Goal: Task Accomplishment & Management: Manage account settings

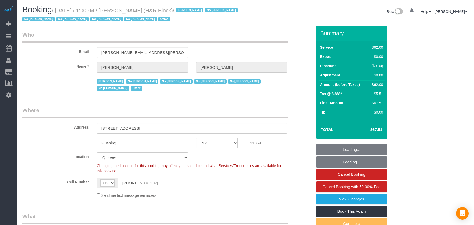
select select "NY"
select select "string:paypal"
select select "number:89"
select select "number:90"
select select "number:15"
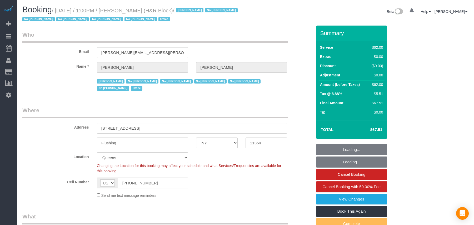
select select "number:5"
select select "object:1339"
select select "spot1"
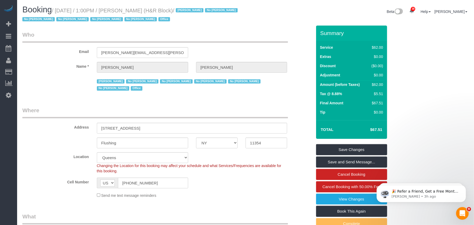
drag, startPoint x: 155, startPoint y: 10, endPoint x: 126, endPoint y: 9, distance: 29.2
click at [126, 9] on small "/ October 10, 2025 / 1:00PM / Tiffany Clark (H&R Block) / Jacky Xu No Daniela S…" at bounding box center [130, 15] width 217 height 15
drag, startPoint x: 185, startPoint y: 11, endPoint x: 58, endPoint y: 10, distance: 127.0
click at [58, 10] on small "/ October 10, 2025 / 1:00PM / Tiffany Clark (H&R Block) / Jacky Xu No Daniela S…" at bounding box center [130, 15] width 217 height 15
copy small "October 10, 2025 / 1:00PM / Tiffany Clark (H&R Block)"
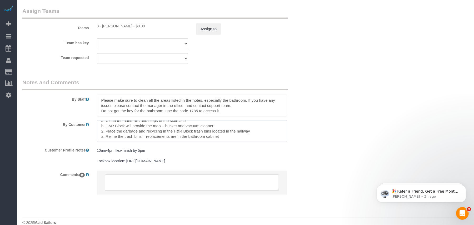
scroll to position [47, 0]
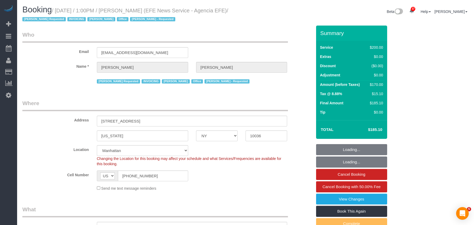
select select "NY"
select select "150"
select select "string:paypal"
select select "number:89"
select select "number:90"
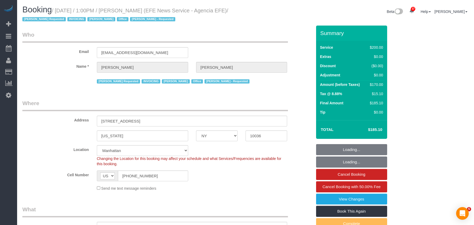
select select "number:15"
select select "number:7"
select select "34507"
select select "object:1505"
select select "spot1"
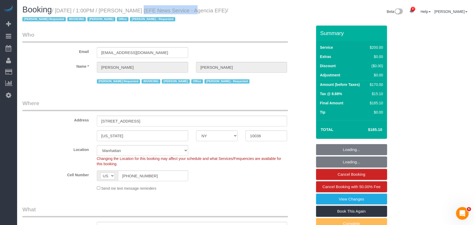
click at [178, 11] on small "/ October 10, 2025 / 1:00PM / Aurora Torres Barbosa (EFE News Service - Agencia…" at bounding box center [125, 15] width 206 height 15
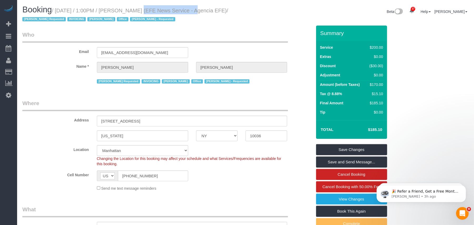
drag, startPoint x: 55, startPoint y: 18, endPoint x: 58, endPoint y: 10, distance: 9.0
click at [58, 10] on small "/ October 10, 2025 / 1:00PM / Aurora Torres Barbosa (EFE News Service - Agencia…" at bounding box center [125, 15] width 206 height 15
copy small "October 10, 2025 / 1:00PM / Aurora Torres Barbosa (EFE News Service - Agencia E…"
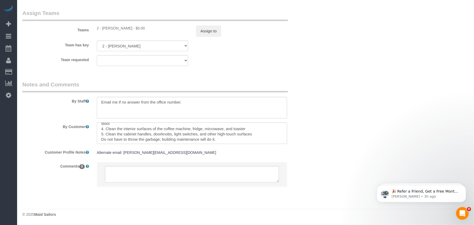
scroll to position [57, 0]
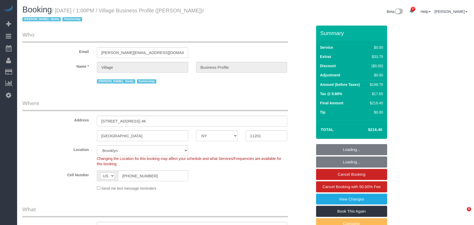
select select "NY"
select select "spot1"
select select "number:89"
select select "number:90"
select select "number:13"
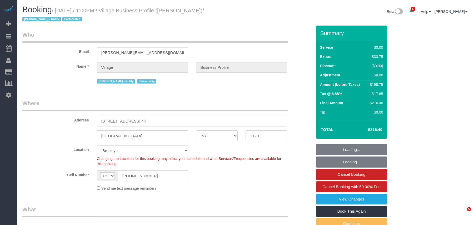
select select "number:5"
select select
select select "object:1425"
drag, startPoint x: 115, startPoint y: 11, endPoint x: 170, endPoint y: 87, distance: 93.4
click at [58, 9] on small "/ October 10, 2025 / 1:00PM / Village Business Profile (James Anthony) / Jacky …" at bounding box center [112, 15] width 181 height 15
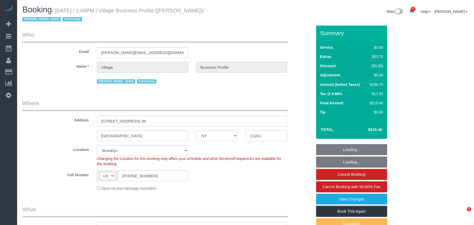
select select "4"
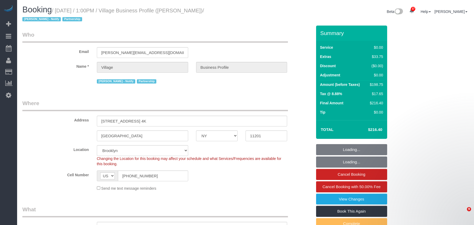
select select "spot44"
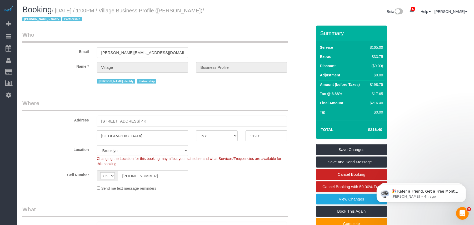
click at [221, 18] on h1 "Booking / October 10, 2025 / 1:00PM / Village Business Profile (James Anthony) …" at bounding box center [131, 14] width 219 height 18
drag, startPoint x: 221, startPoint y: 9, endPoint x: 58, endPoint y: 10, distance: 162.5
click at [58, 10] on small "/ October 10, 2025 / 1:00PM / Village Business Profile (James Anthony) / Jacky …" at bounding box center [112, 15] width 181 height 15
copy small "October 10, 2025 / 1:00PM / Village Business Profile (James Anthony)"
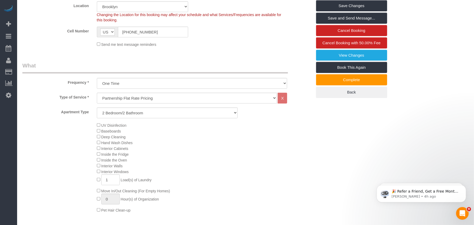
scroll to position [175, 0]
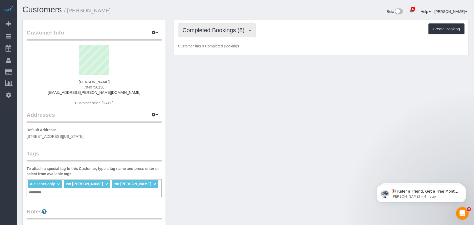
click at [236, 33] on button "Completed Bookings (8)" at bounding box center [217, 29] width 78 height 13
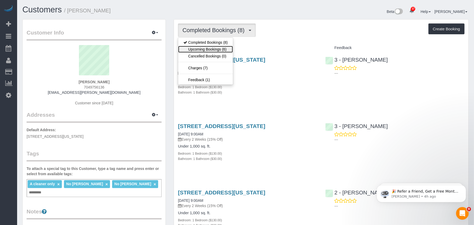
click at [224, 50] on link "Upcoming Bookings (6)" at bounding box center [205, 49] width 55 height 7
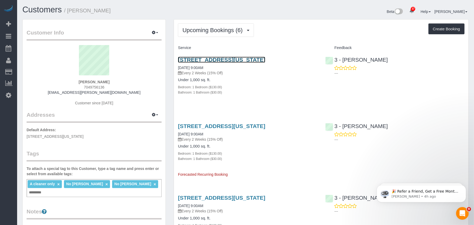
click at [223, 62] on link "189 West 89th Street, Apt 18f, New York, NY 10024" at bounding box center [221, 60] width 87 height 6
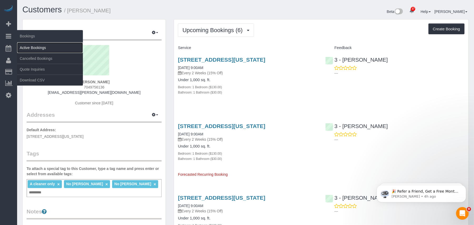
click at [30, 48] on link "Active Bookings" at bounding box center [50, 47] width 66 height 11
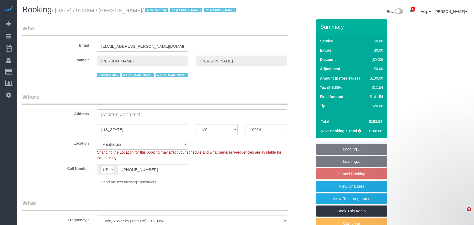
select select "NY"
select select "1"
select select "number:57"
select select "number:76"
select select "number:15"
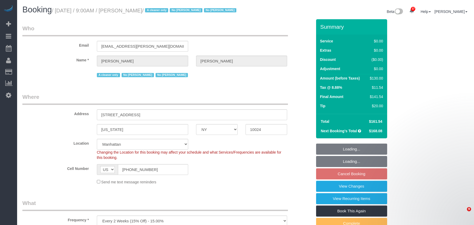
select select "number:6"
select select "object:1561"
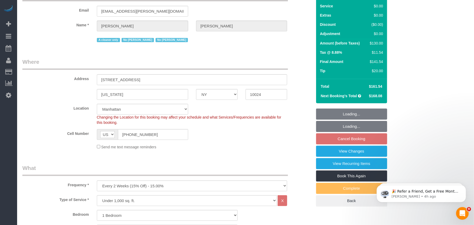
select select "spot2"
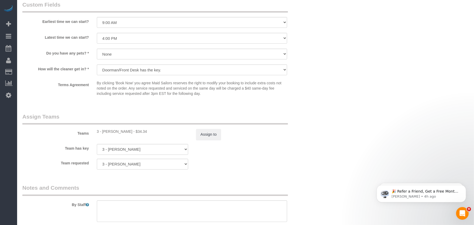
scroll to position [596, 0]
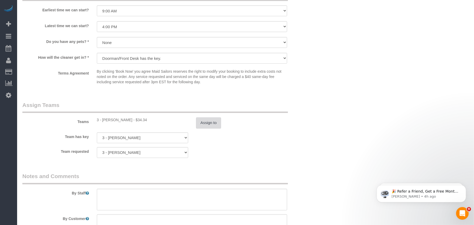
click at [208, 128] on button "Assign to" at bounding box center [208, 122] width 25 height 11
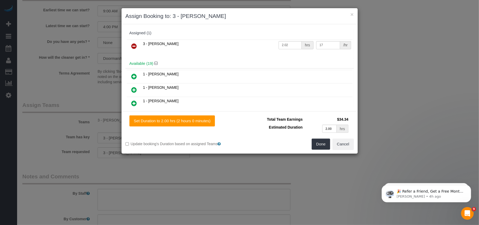
click at [137, 49] on icon at bounding box center [134, 46] width 6 height 6
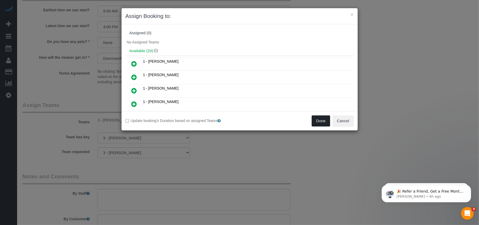
drag, startPoint x: 313, startPoint y: 119, endPoint x: 294, endPoint y: 125, distance: 19.4
click at [314, 120] on button "Done" at bounding box center [321, 120] width 18 height 11
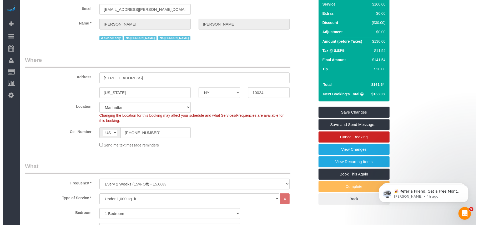
scroll to position [35, 0]
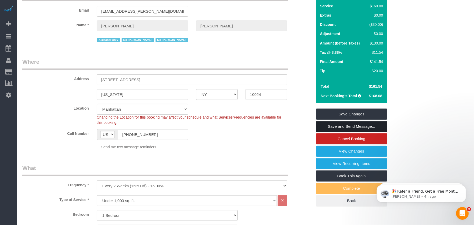
click at [337, 129] on link "Save and Send Message..." at bounding box center [351, 126] width 71 height 11
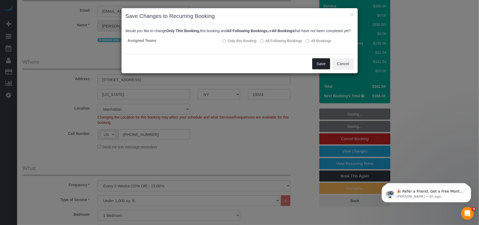
click at [316, 69] on button "Save" at bounding box center [321, 63] width 18 height 11
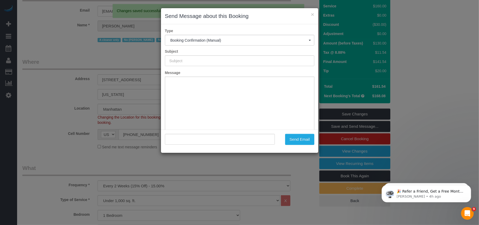
type input "Cleaning Confirmed for 10/23/2025 at 9:00am"
type input ""Matthew Marlow" <matt.d.marlow@gmail.com>"
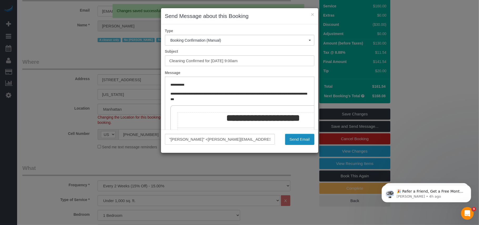
scroll to position [0, 0]
click at [297, 138] on button "Send Email" at bounding box center [299, 139] width 29 height 11
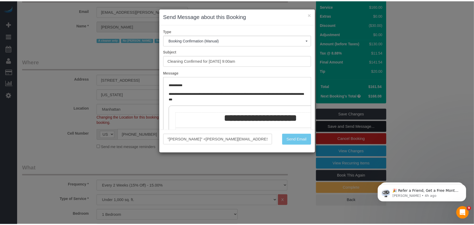
scroll to position [54, 0]
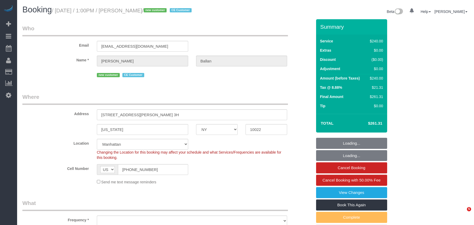
select select "NY"
select select "180"
select select "number:58"
select select "number:75"
select select "number:15"
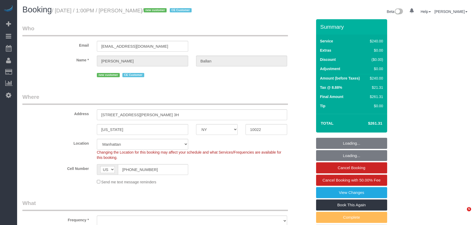
select select "number:5"
select select "object:1546"
select select "string:stripe-pm_1SGKoQ4VGloSiKo7HVgIKYXA"
select select "spot1"
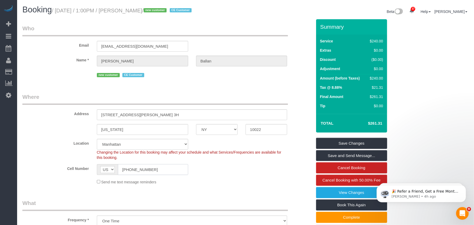
click at [128, 169] on input "[PHONE_NUMBER]" at bounding box center [153, 169] width 70 height 11
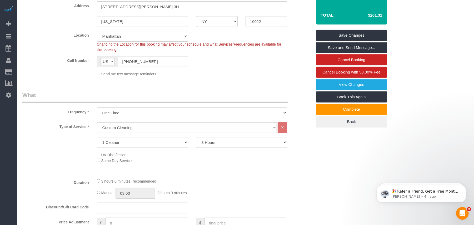
scroll to position [105, 0]
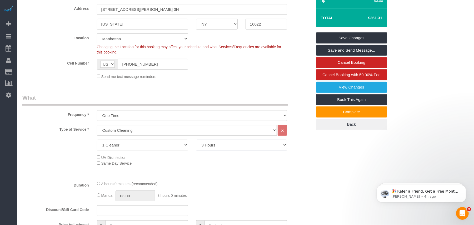
click at [209, 146] on select "2 Hours 2.5 Hours 3 Hours 3.5 Hours 4 Hours 4.5 Hours 5 Hours 5.5 Hours 6 Hours…" at bounding box center [241, 144] width 91 height 11
select select "240"
click at [196, 139] on select "2 Hours 2.5 Hours 3 Hours 3.5 Hours 4 Hours 4.5 Hours 5 Hours 5.5 Hours 6 Hours…" at bounding box center [241, 144] width 91 height 11
click at [204, 163] on div "UV Disinfection Same Day Service" at bounding box center [204, 160] width 223 height 12
select select "spot44"
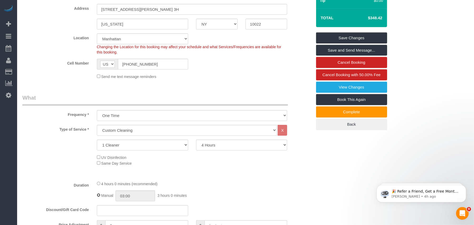
type input "04:00"
click at [204, 178] on fieldset "What Frequency * One Time Weekly (20% Off) - 20.00% Every 2 Weeks (15% Off) - 1…" at bounding box center [166, 202] width 289 height 217
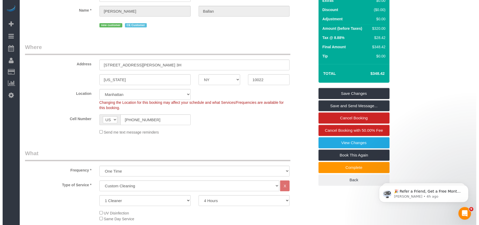
scroll to position [35, 0]
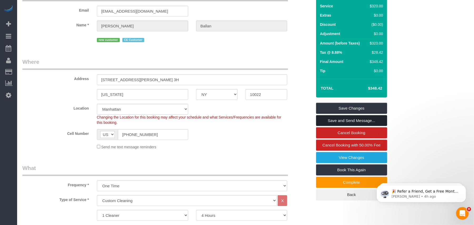
click at [341, 121] on link "Save and Send Message..." at bounding box center [351, 120] width 71 height 11
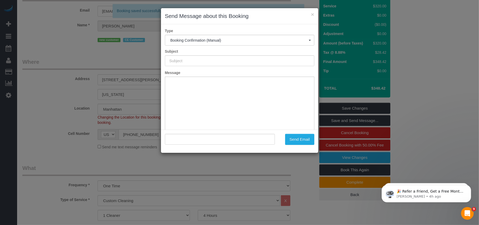
type input "Cleaning Confirmed for [DATE] 1:00pm"
type input ""[PERSON_NAME]" <[EMAIL_ADDRESS][DOMAIN_NAME]>"
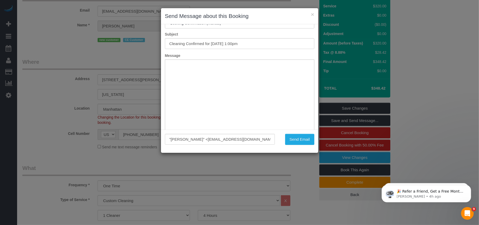
scroll to position [0, 0]
click at [314, 14] on div "× Send Message about this Booking" at bounding box center [239, 16] width 157 height 16
click at [313, 14] on button "×" at bounding box center [312, 15] width 3 height 6
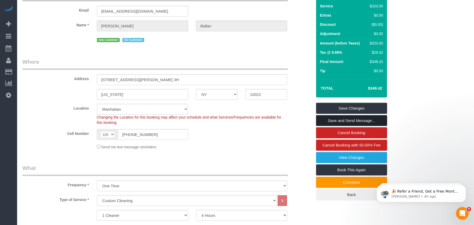
click at [344, 120] on link "Save and Send Message..." at bounding box center [351, 120] width 71 height 11
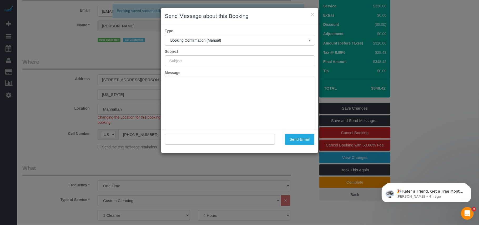
type input "Cleaning Confirmed for [DATE] 1:00pm"
type input ""[PERSON_NAME]" <[EMAIL_ADDRESS][DOMAIN_NAME]>"
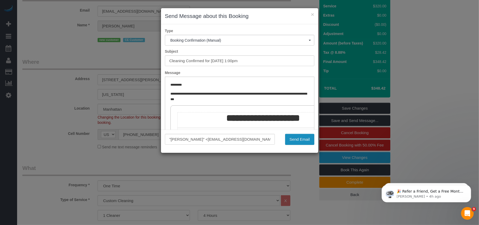
click at [298, 141] on button "Send Email" at bounding box center [299, 139] width 29 height 11
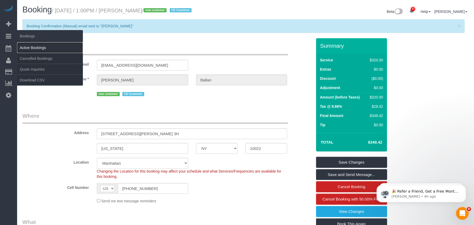
click at [34, 46] on link "Active Bookings" at bounding box center [50, 47] width 66 height 11
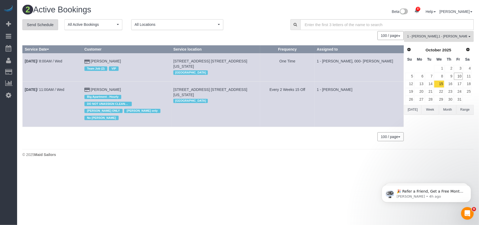
click at [48, 28] on link "Send Schedule" at bounding box center [40, 24] width 36 height 11
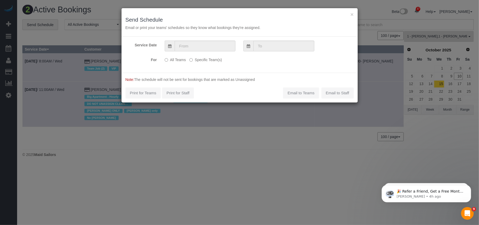
click at [202, 57] on label "Specific Team(s)" at bounding box center [205, 58] width 32 height 7
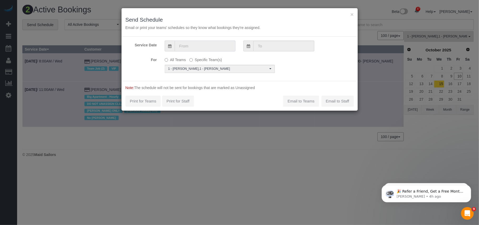
click at [203, 48] on input "text" at bounding box center [205, 45] width 61 height 11
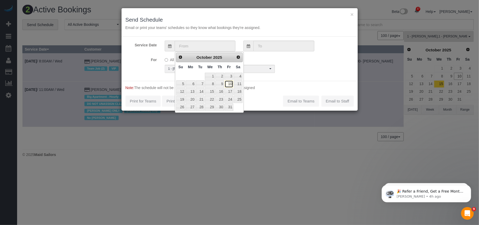
click at [231, 84] on link "10" at bounding box center [229, 83] width 8 height 7
type input "[DATE]"
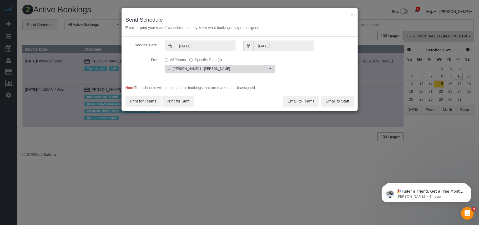
click at [199, 70] on span "1 - [PERSON_NAME] , 1 - [PERSON_NAME]" at bounding box center [218, 69] width 100 height 4
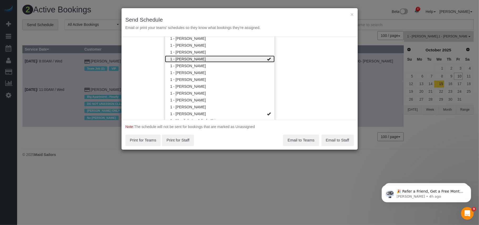
click at [211, 58] on link "1 - [PERSON_NAME]" at bounding box center [220, 58] width 110 height 7
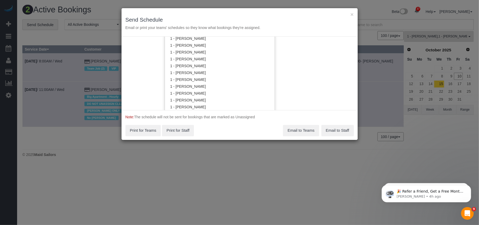
click at [221, 113] on form "Service Date [DATE] [DATE] For All Teams Specific Team(s) 1 - [PERSON_NAME] Cho…" at bounding box center [239, 88] width 236 height 103
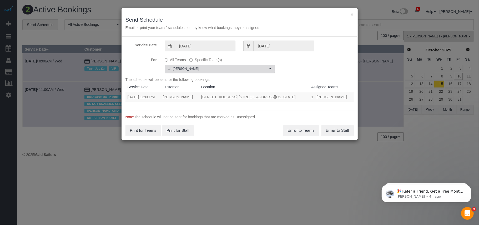
click at [212, 70] on span "1 - [PERSON_NAME]" at bounding box center [218, 69] width 100 height 4
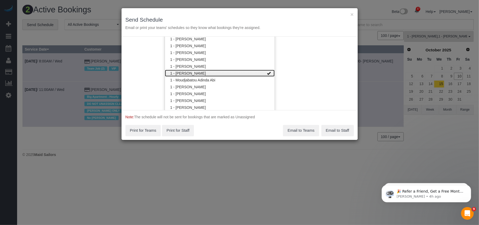
click at [222, 73] on link "1 - [PERSON_NAME]" at bounding box center [220, 73] width 110 height 7
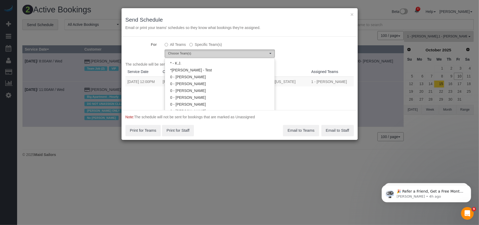
scroll to position [0, 0]
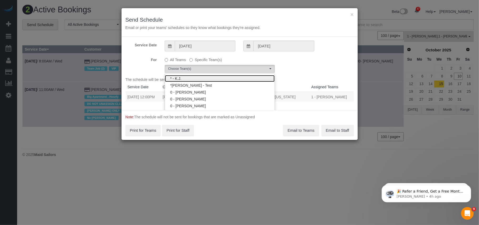
click at [208, 78] on link "* - K.J." at bounding box center [220, 78] width 110 height 7
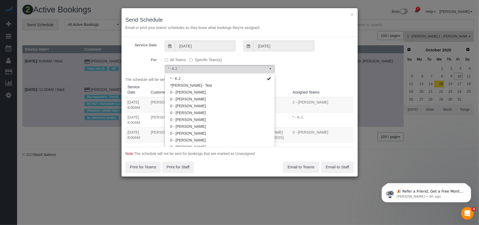
click at [307, 70] on div "For All Teams Specific Team(s) * - K.J. Choose Team(s) * - K.J. *[PERSON_NAME] …" at bounding box center [239, 64] width 236 height 18
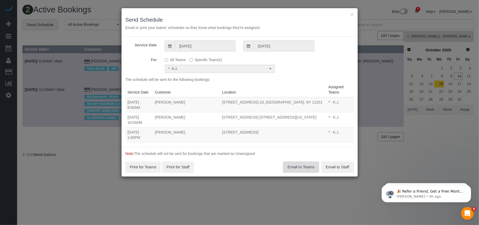
drag, startPoint x: 300, startPoint y: 164, endPoint x: 278, endPoint y: 164, distance: 21.8
click at [300, 164] on button "Email to Teams" at bounding box center [301, 166] width 36 height 11
